Goal: Task Accomplishment & Management: Use online tool/utility

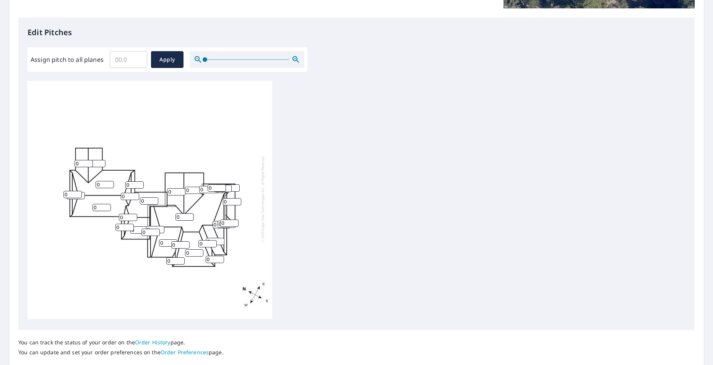
scroll to position [190, 0]
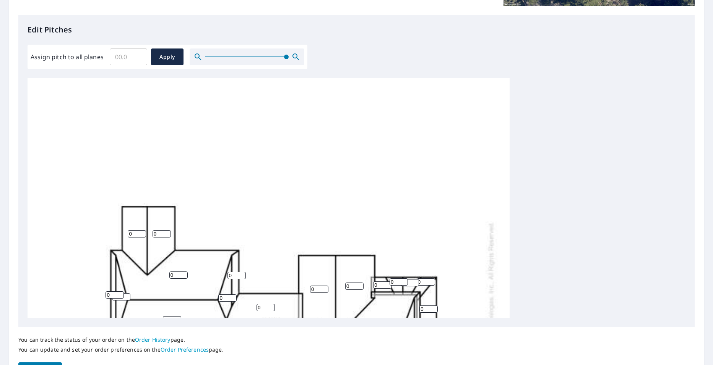
drag, startPoint x: 204, startPoint y: 57, endPoint x: 286, endPoint y: 57, distance: 81.8
click at [286, 57] on span at bounding box center [286, 57] width 5 height 5
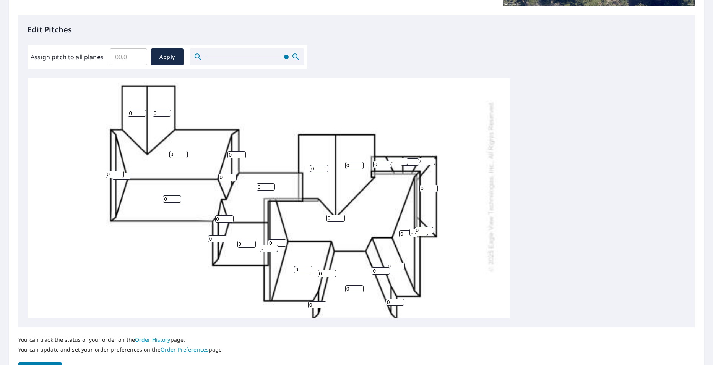
scroll to position [125, 0]
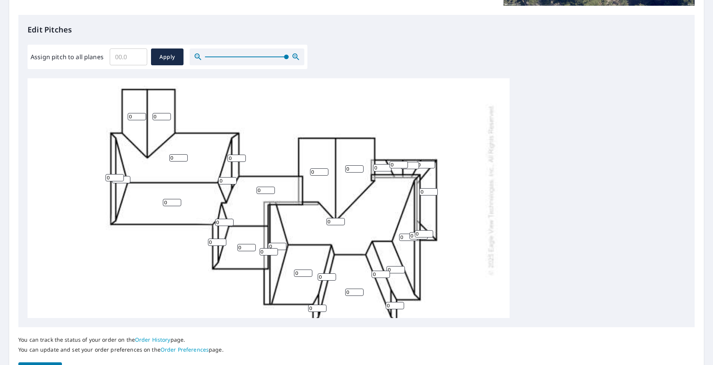
click at [113, 177] on input "0" at bounding box center [114, 177] width 18 height 7
type input "4"
type input "1"
click at [127, 179] on input "1" at bounding box center [121, 179] width 18 height 7
type input "16"
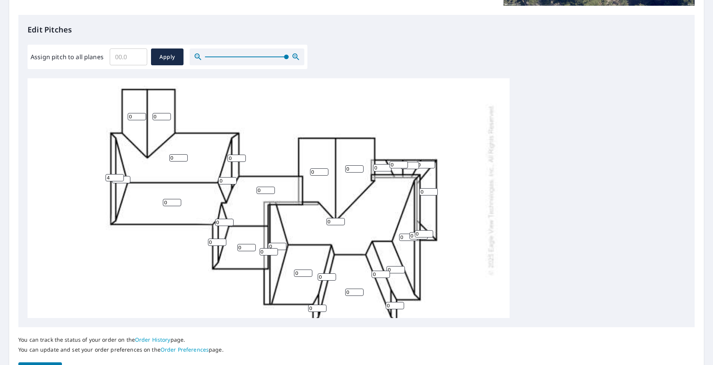
click at [138, 116] on input "0" at bounding box center [137, 116] width 18 height 7
type input "8"
click at [162, 117] on input "0" at bounding box center [161, 116] width 18 height 7
type input "8"
click at [177, 156] on input "0" at bounding box center [178, 157] width 18 height 7
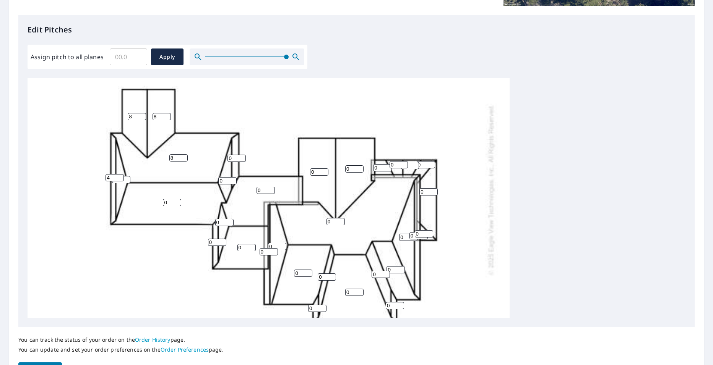
type input "8"
click at [169, 201] on input "0" at bounding box center [172, 202] width 18 height 7
type input "8"
type input "1"
click at [269, 188] on input "1" at bounding box center [265, 190] width 18 height 7
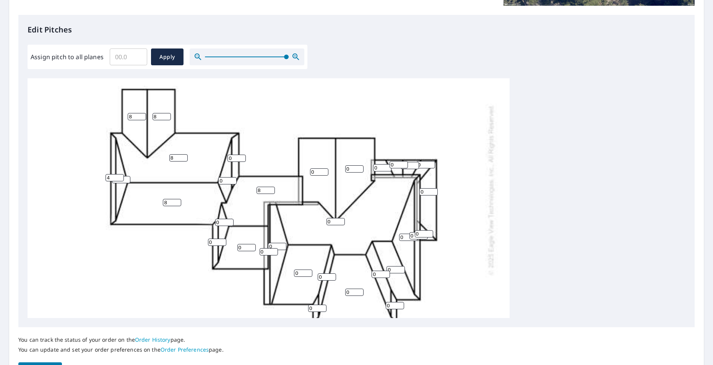
type input "8"
click at [234, 158] on input "0" at bounding box center [236, 158] width 18 height 7
type input "4"
click at [225, 179] on input "0" at bounding box center [227, 180] width 18 height 7
type input "8"
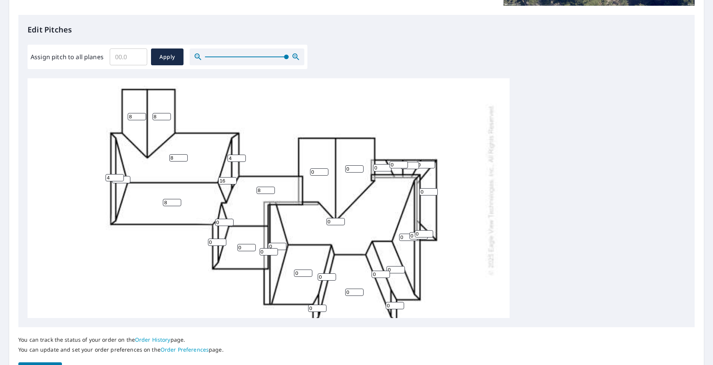
type input "16"
click at [216, 243] on input "0" at bounding box center [217, 242] width 18 height 7
type input "4"
click at [219, 222] on input "0" at bounding box center [224, 222] width 18 height 7
type input "16"
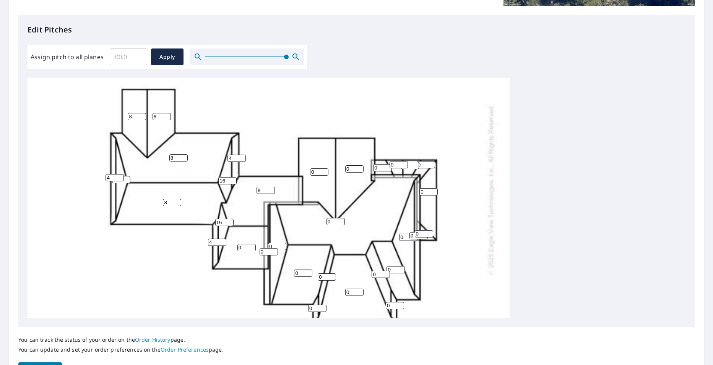
click at [245, 246] on input "0" at bounding box center [246, 247] width 18 height 7
type input "8"
click at [265, 253] on input "0" at bounding box center [269, 251] width 18 height 7
type input "4"
click at [276, 246] on input "0" at bounding box center [277, 246] width 18 height 7
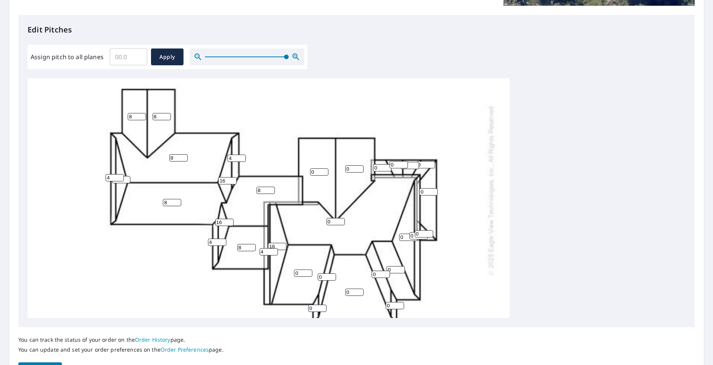
type input "16"
click at [304, 272] on input "0" at bounding box center [303, 273] width 18 height 7
type input "8"
click at [315, 308] on input "0" at bounding box center [317, 308] width 18 height 7
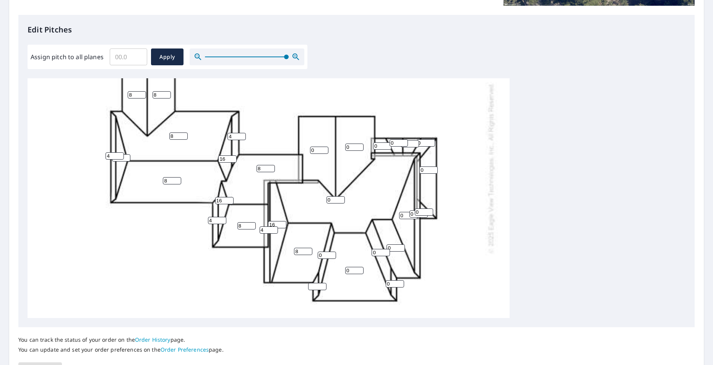
scroll to position [151, 0]
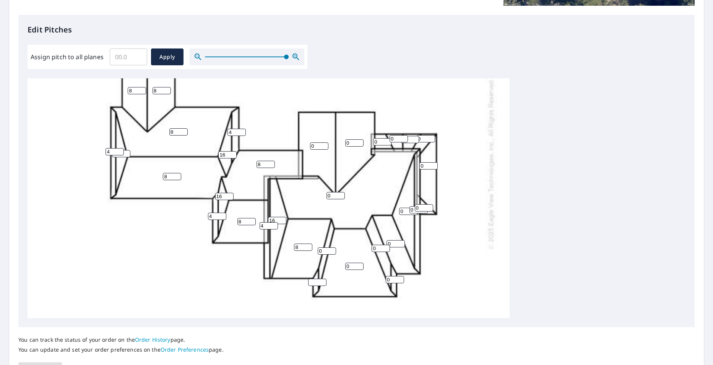
click at [325, 251] on input "0" at bounding box center [327, 251] width 18 height 7
type input "16"
click at [313, 283] on input "number" at bounding box center [317, 282] width 18 height 7
type input "4"
click at [352, 266] on input "0" at bounding box center [354, 266] width 18 height 7
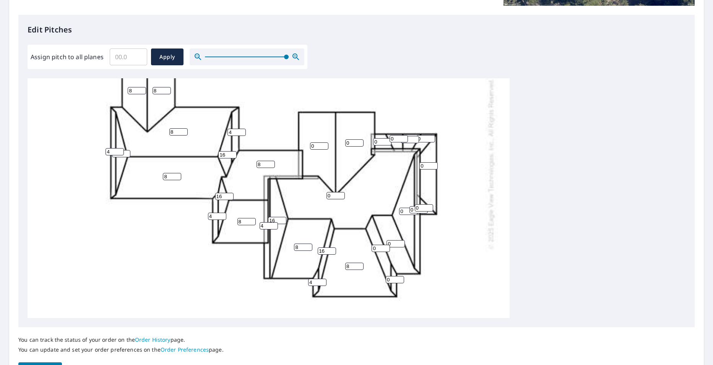
type input "8"
click at [393, 278] on input "0" at bounding box center [395, 279] width 18 height 7
type input "5"
type input "4"
click at [380, 247] on input "0" at bounding box center [380, 248] width 18 height 7
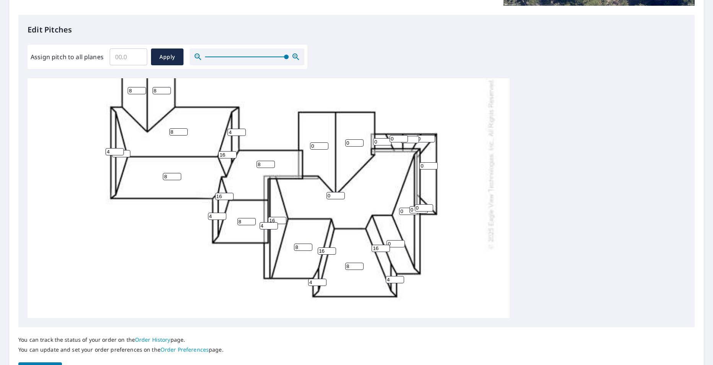
type input "16"
click at [391, 243] on input "0" at bounding box center [395, 243] width 18 height 7
type input "8"
click at [333, 197] on input "0" at bounding box center [335, 195] width 18 height 7
type input "8"
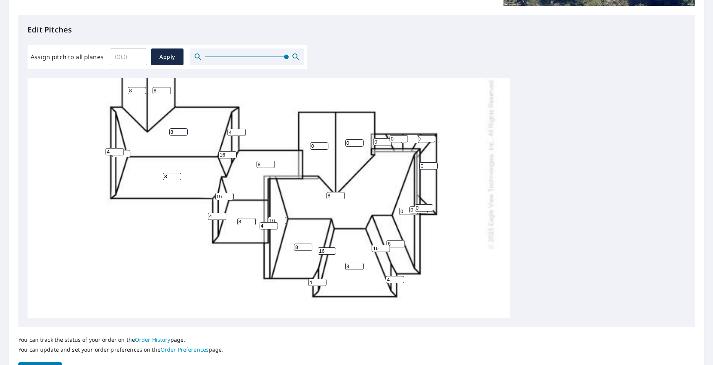
click at [320, 146] on input "0" at bounding box center [319, 146] width 18 height 7
type input "8"
click at [354, 141] on input "0" at bounding box center [354, 143] width 18 height 7
type input "8"
click at [381, 142] on input "0" at bounding box center [382, 141] width 18 height 7
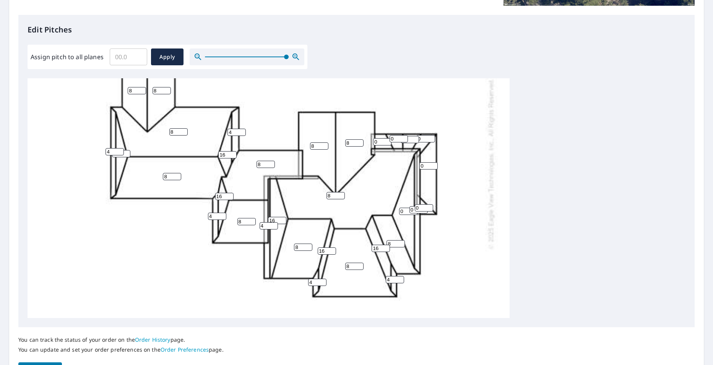
click at [404, 210] on input "0" at bounding box center [408, 211] width 18 height 7
type input "16"
click at [413, 210] on input "0" at bounding box center [418, 209] width 18 height 7
type input "4"
click at [425, 209] on input "0" at bounding box center [424, 207] width 18 height 7
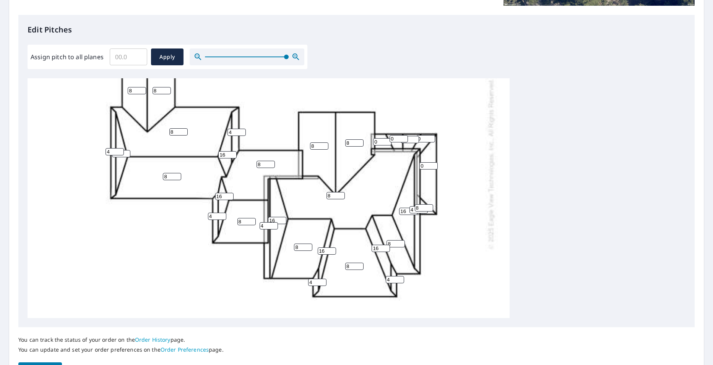
type input "8"
click at [429, 166] on input "0" at bounding box center [428, 165] width 18 height 7
type input "8"
click at [424, 135] on input "0" at bounding box center [426, 138] width 18 height 7
type input "8"
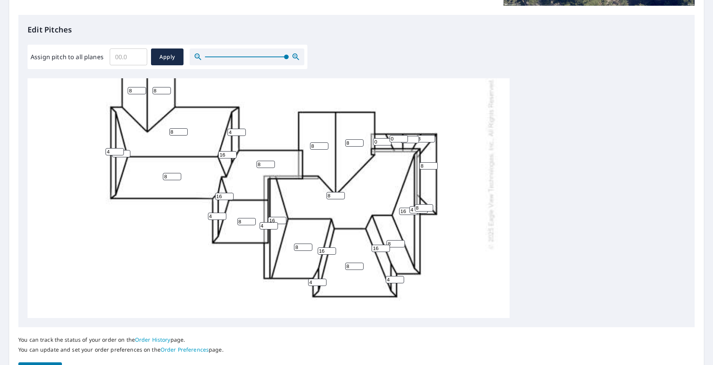
click at [409, 140] on input "0" at bounding box center [410, 139] width 18 height 7
type input "8"
click at [394, 140] on input "0" at bounding box center [398, 138] width 18 height 7
type input "8"
click at [381, 143] on input "0" at bounding box center [382, 141] width 18 height 7
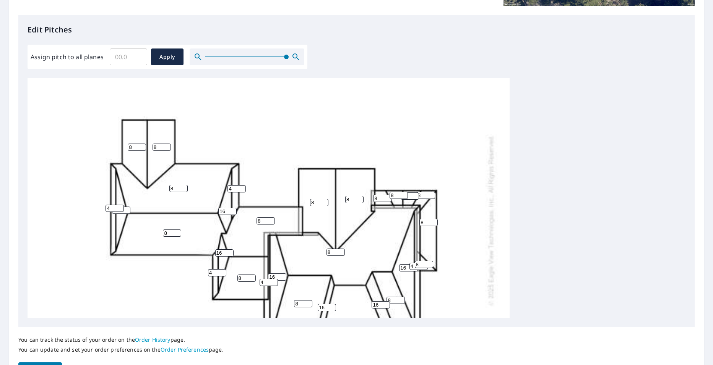
scroll to position [113, 0]
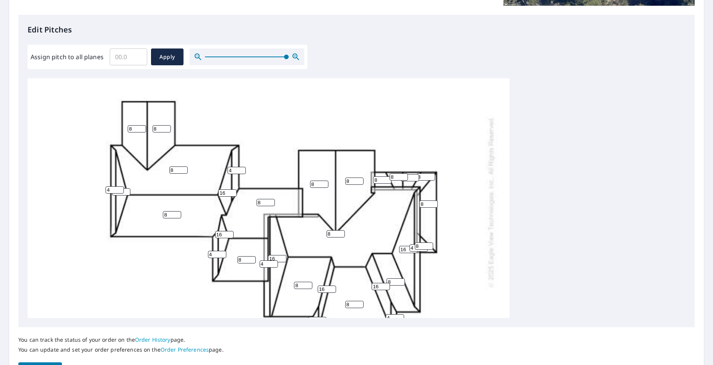
type input "8"
click at [125, 192] on input "17" at bounding box center [121, 191] width 18 height 7
type input "1"
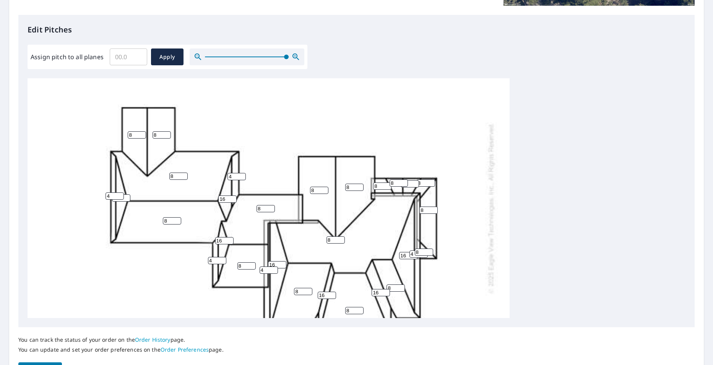
scroll to position [126, 0]
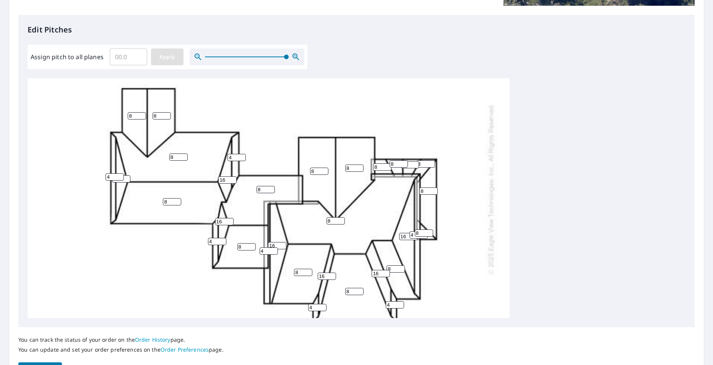
type input "16"
click at [166, 57] on span "Apply" at bounding box center [167, 57] width 20 height 10
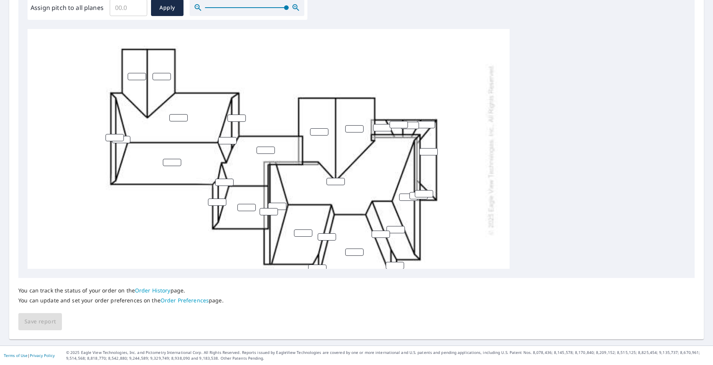
scroll to position [88, 0]
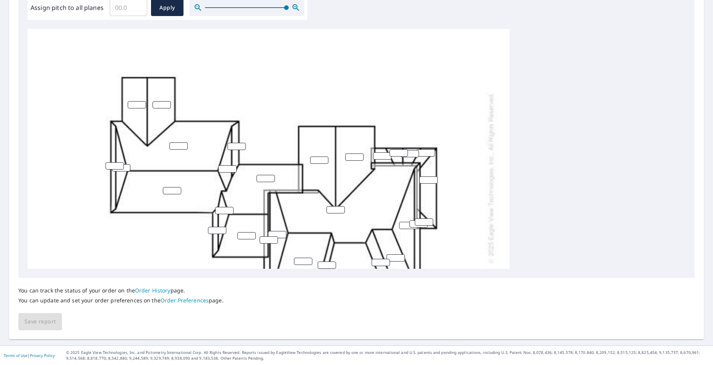
click at [138, 105] on input "number" at bounding box center [137, 104] width 18 height 7
type input "8"
click at [163, 104] on input "number" at bounding box center [161, 104] width 18 height 7
type input "8"
click at [110, 163] on input "number" at bounding box center [114, 165] width 18 height 7
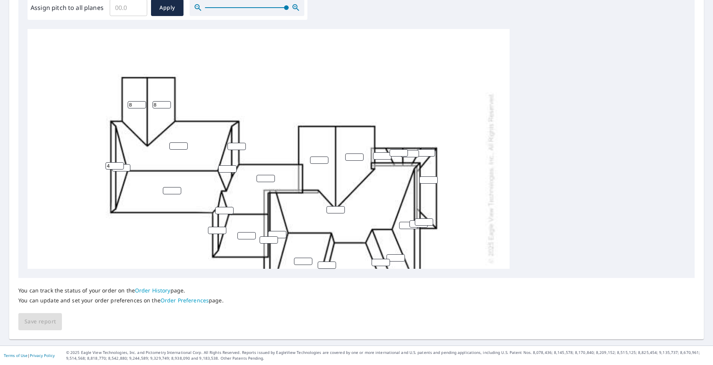
click at [124, 168] on input "4" at bounding box center [114, 165] width 18 height 7
type input "4"
click at [125, 168] on input "0" at bounding box center [121, 167] width 18 height 7
type input "016"
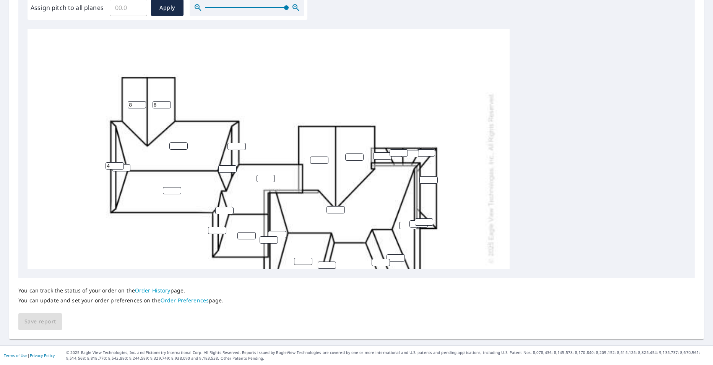
click at [171, 190] on input "number" at bounding box center [172, 190] width 18 height 7
type input "8"
click at [176, 144] on input "number" at bounding box center [178, 146] width 18 height 7
type input "8"
click at [265, 177] on input "number" at bounding box center [265, 178] width 18 height 7
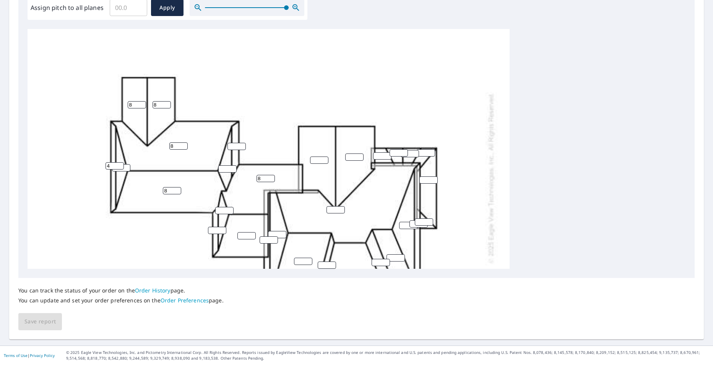
type input "8"
type input "1"
click at [248, 236] on input "1" at bounding box center [246, 235] width 18 height 7
type input "8"
click at [318, 160] on input "number" at bounding box center [319, 160] width 18 height 7
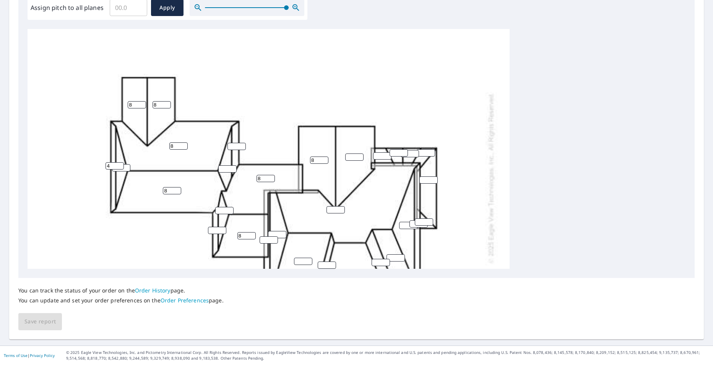
type input "8"
type input "1"
click at [357, 156] on input "1" at bounding box center [354, 157] width 18 height 7
type input "8"
click at [380, 154] on input "number" at bounding box center [382, 155] width 18 height 7
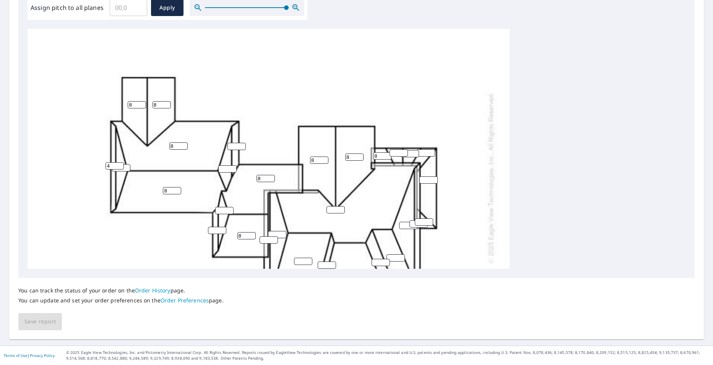
type input "8"
click at [398, 151] on input "number" at bounding box center [398, 152] width 18 height 7
type input "8"
click at [412, 152] on input "1" at bounding box center [410, 153] width 18 height 7
type input "18"
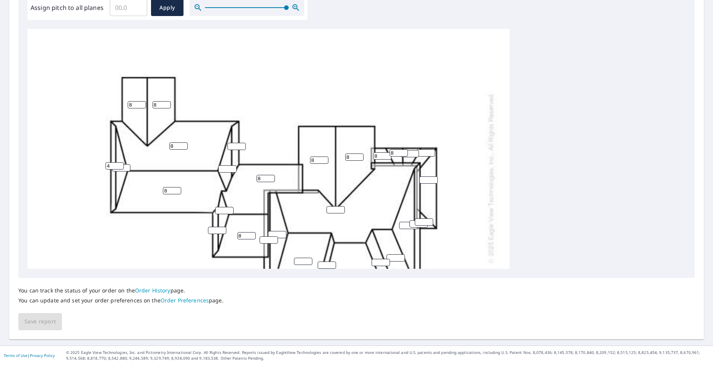
click at [427, 152] on input "number" at bounding box center [426, 152] width 18 height 7
type input "8"
click at [430, 180] on input "number" at bounding box center [428, 180] width 18 height 7
type input "8"
click at [420, 221] on input "number" at bounding box center [424, 222] width 18 height 7
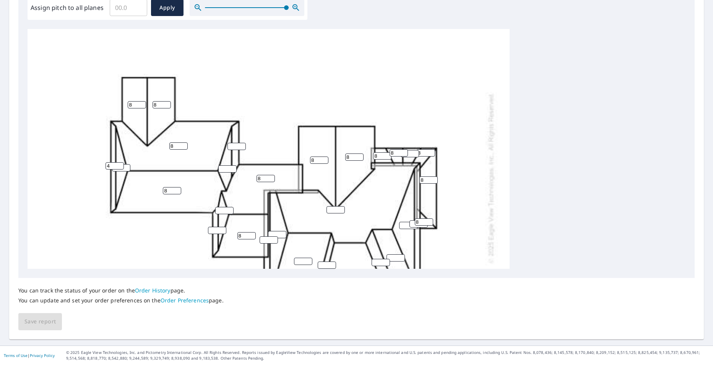
type input "8"
click at [412, 224] on input "number" at bounding box center [418, 224] width 18 height 7
type input "4"
click at [404, 225] on input "number" at bounding box center [408, 225] width 18 height 7
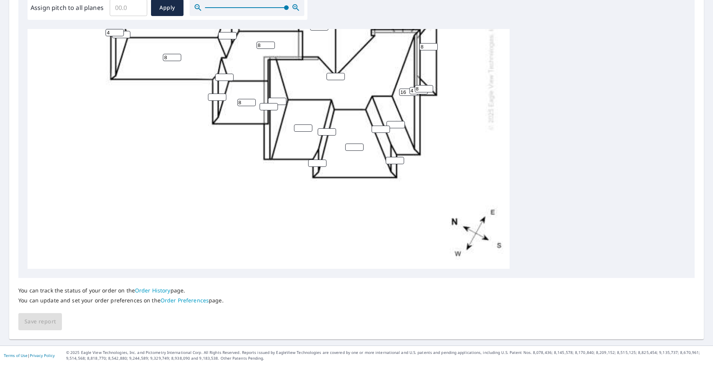
scroll to position [240, 0]
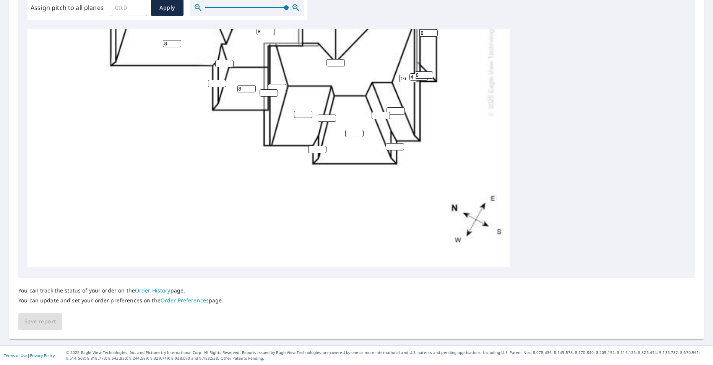
type input "16"
click at [394, 107] on input "number" at bounding box center [395, 110] width 18 height 7
type input "8"
click at [383, 112] on input "1" at bounding box center [380, 115] width 18 height 7
type input "16"
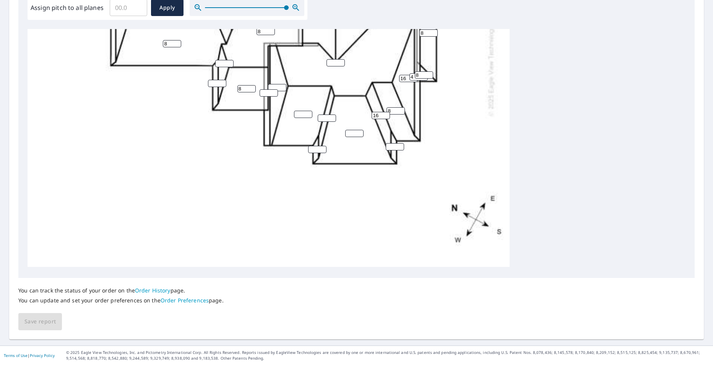
click at [393, 143] on input "number" at bounding box center [395, 146] width 18 height 7
type input "4"
type input "1"
click at [359, 130] on input "1" at bounding box center [354, 133] width 18 height 7
click at [355, 130] on input "1" at bounding box center [354, 133] width 18 height 7
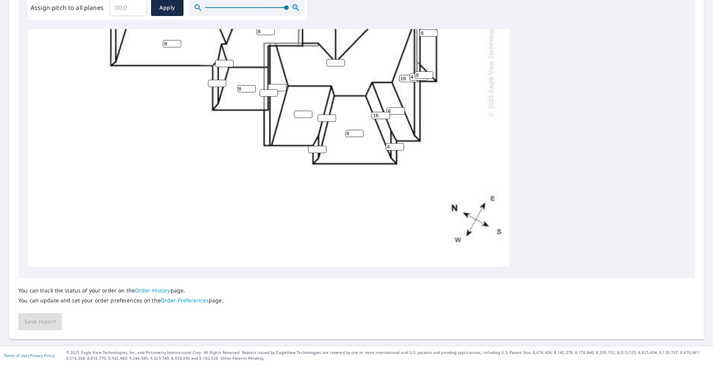
type input "8"
click at [319, 146] on input "number" at bounding box center [317, 149] width 18 height 7
type input "4"
click at [326, 115] on input "number" at bounding box center [327, 118] width 18 height 7
type input "16"
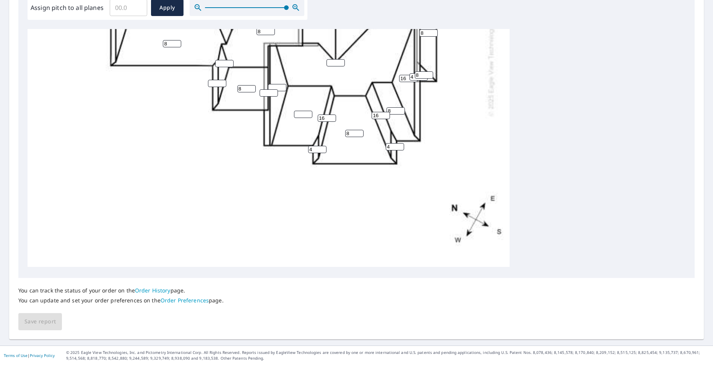
click at [301, 111] on input "number" at bounding box center [303, 114] width 18 height 7
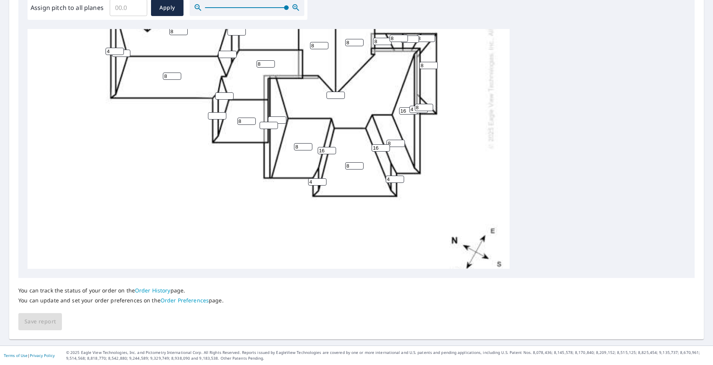
scroll to position [164, 0]
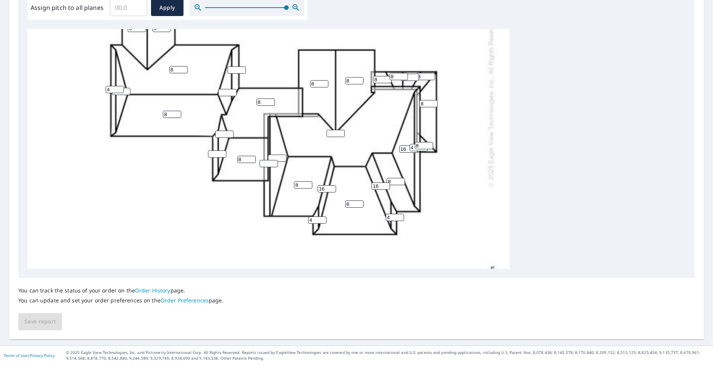
type input "8"
type input "1"
click at [338, 132] on input "1" at bounding box center [335, 133] width 18 height 7
type input "8"
click at [277, 157] on input "number" at bounding box center [277, 158] width 18 height 7
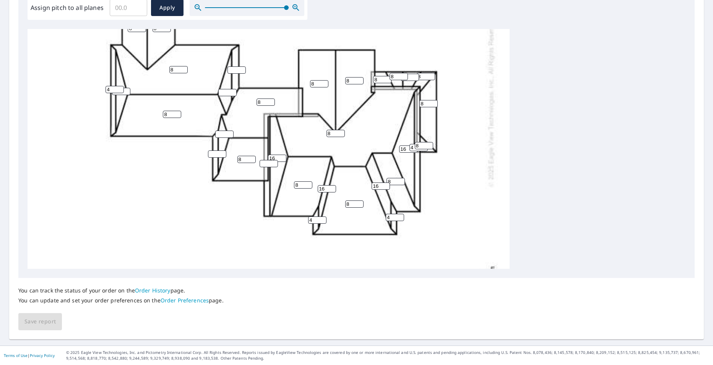
type input "16"
click at [269, 164] on input "number" at bounding box center [269, 163] width 18 height 7
type input "4"
click at [224, 135] on input "number" at bounding box center [224, 134] width 18 height 7
type input "16"
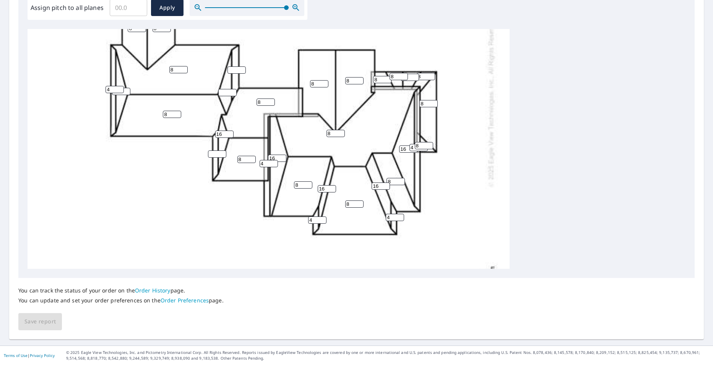
click at [216, 154] on input "number" at bounding box center [217, 154] width 18 height 7
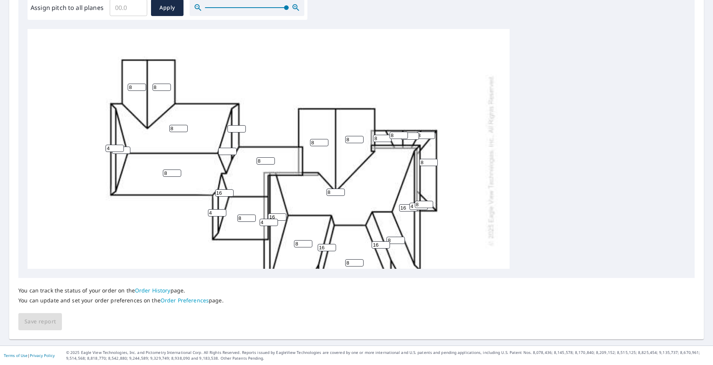
scroll to position [88, 0]
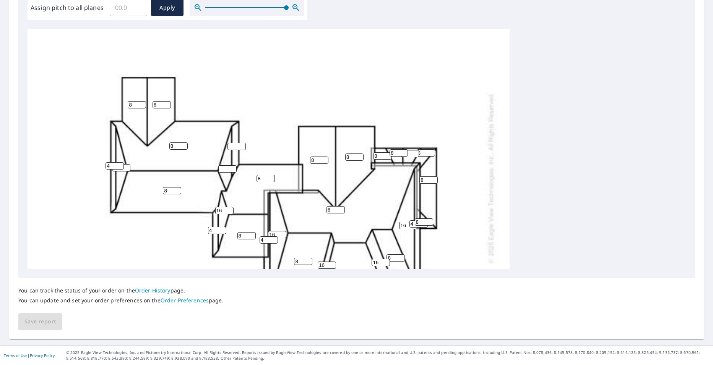
type input "4"
click at [234, 144] on input "number" at bounding box center [236, 146] width 18 height 7
type input "4"
click at [226, 168] on input "number" at bounding box center [227, 168] width 18 height 7
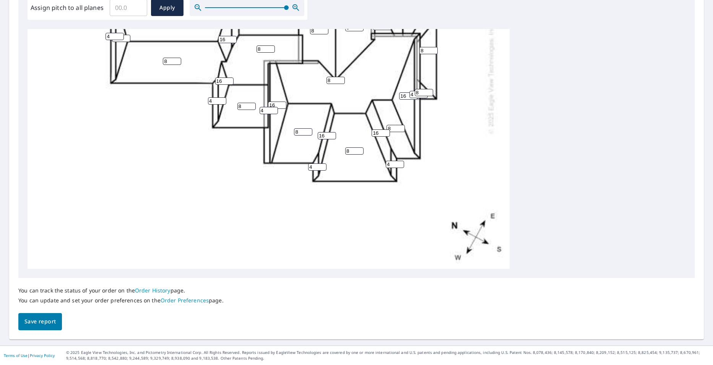
scroll to position [240, 0]
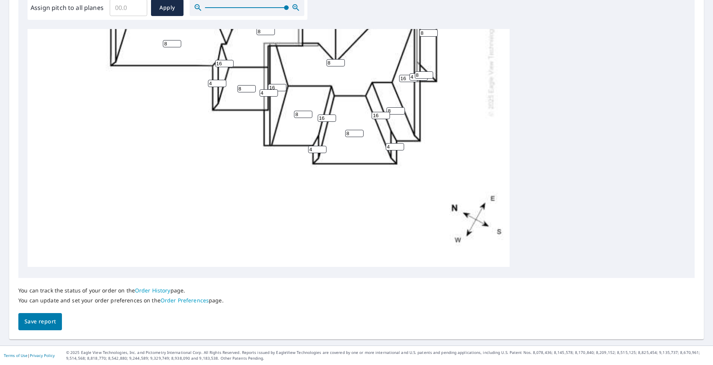
type input "16"
click at [41, 323] on span "Save report" at bounding box center [39, 322] width 31 height 10
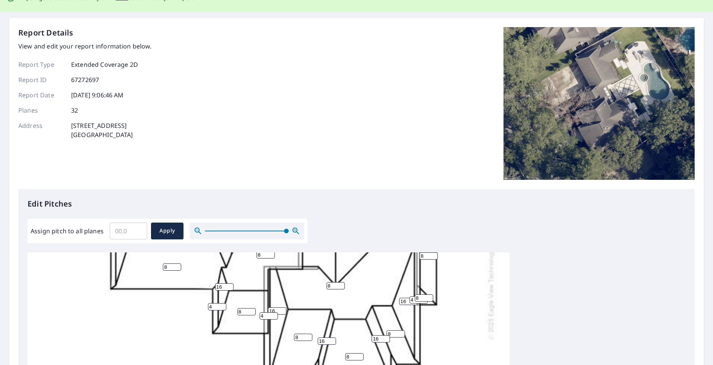
scroll to position [0, 0]
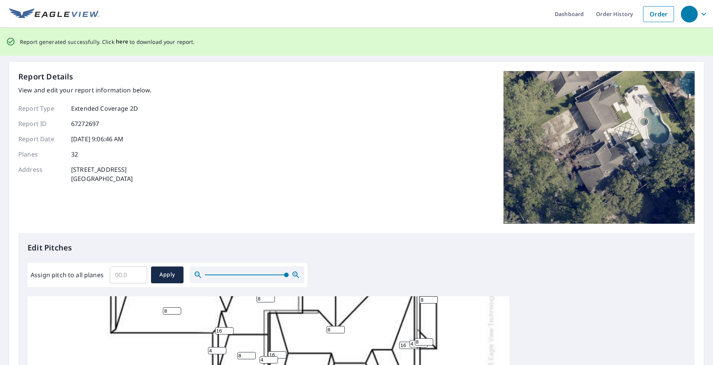
click at [119, 41] on span "here" at bounding box center [122, 42] width 13 height 10
